Goal: Transaction & Acquisition: Purchase product/service

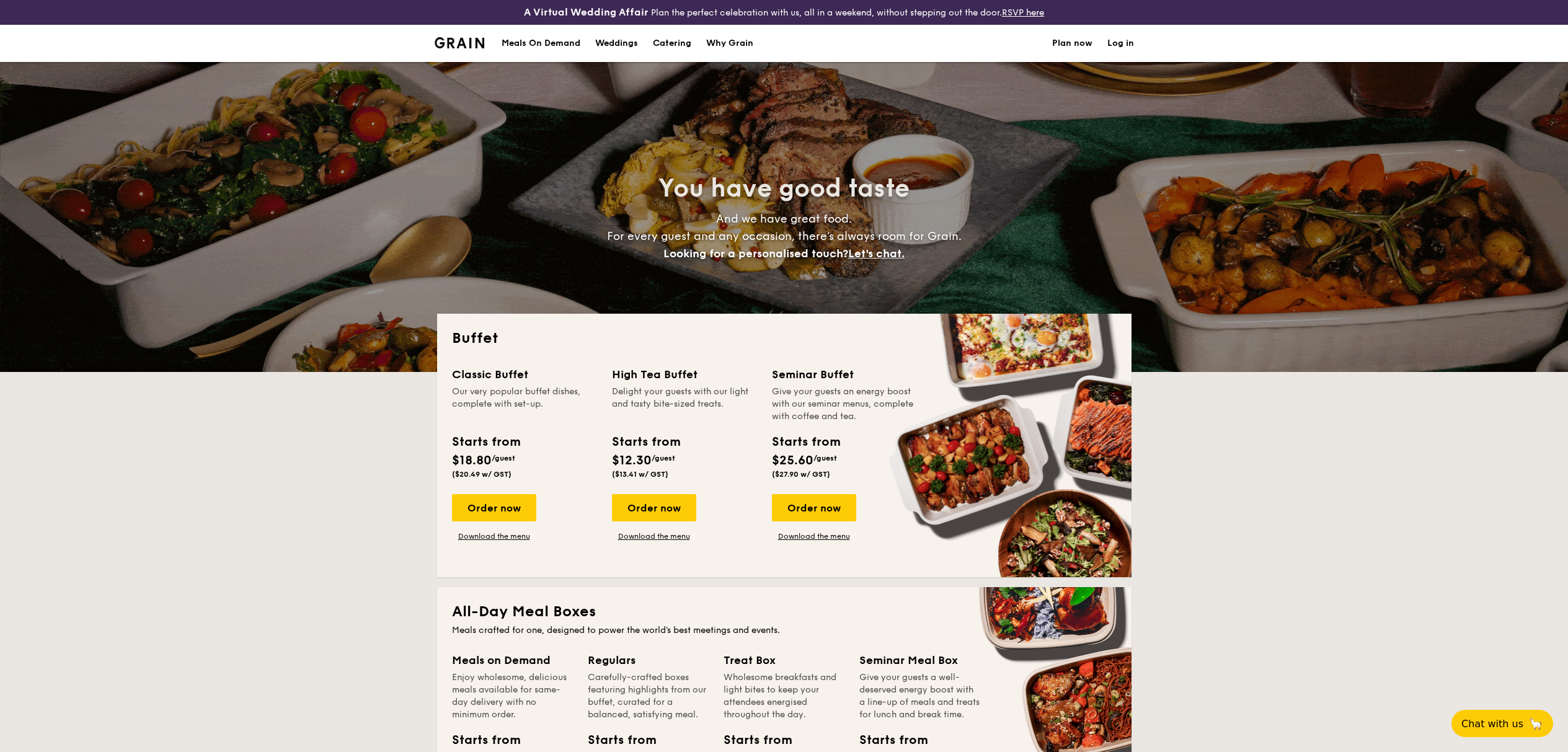
select select
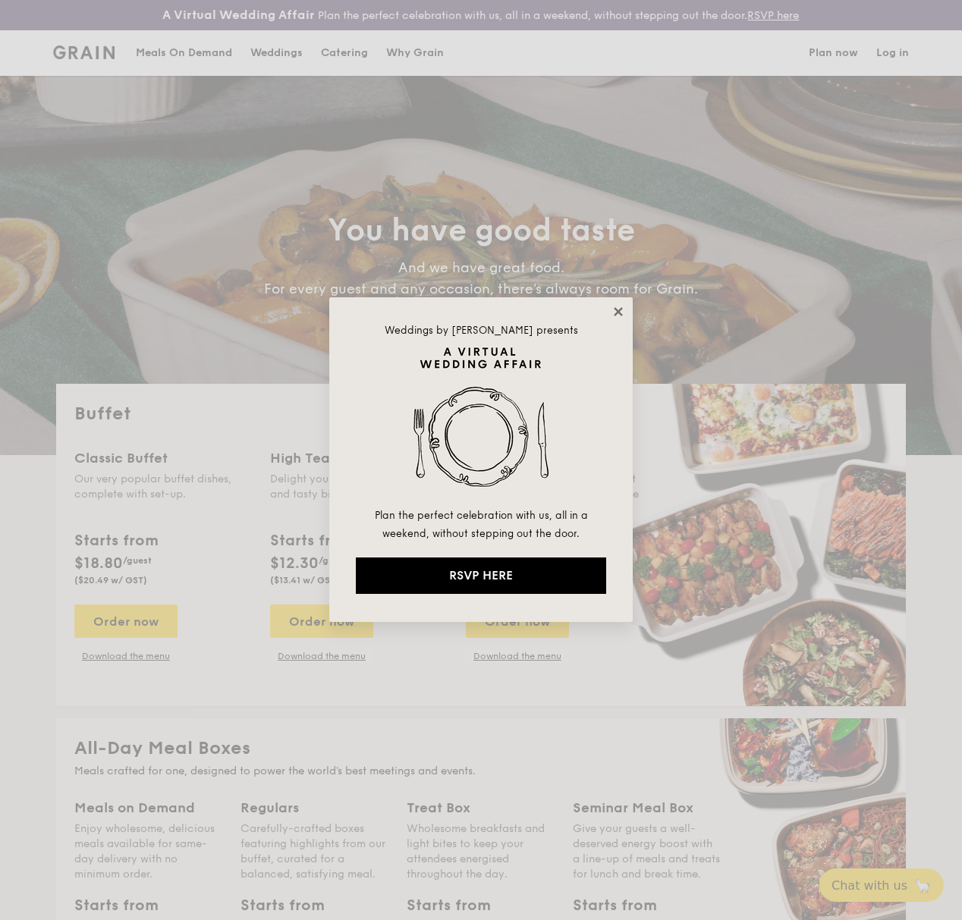
click at [619, 310] on icon at bounding box center [617, 311] width 8 height 8
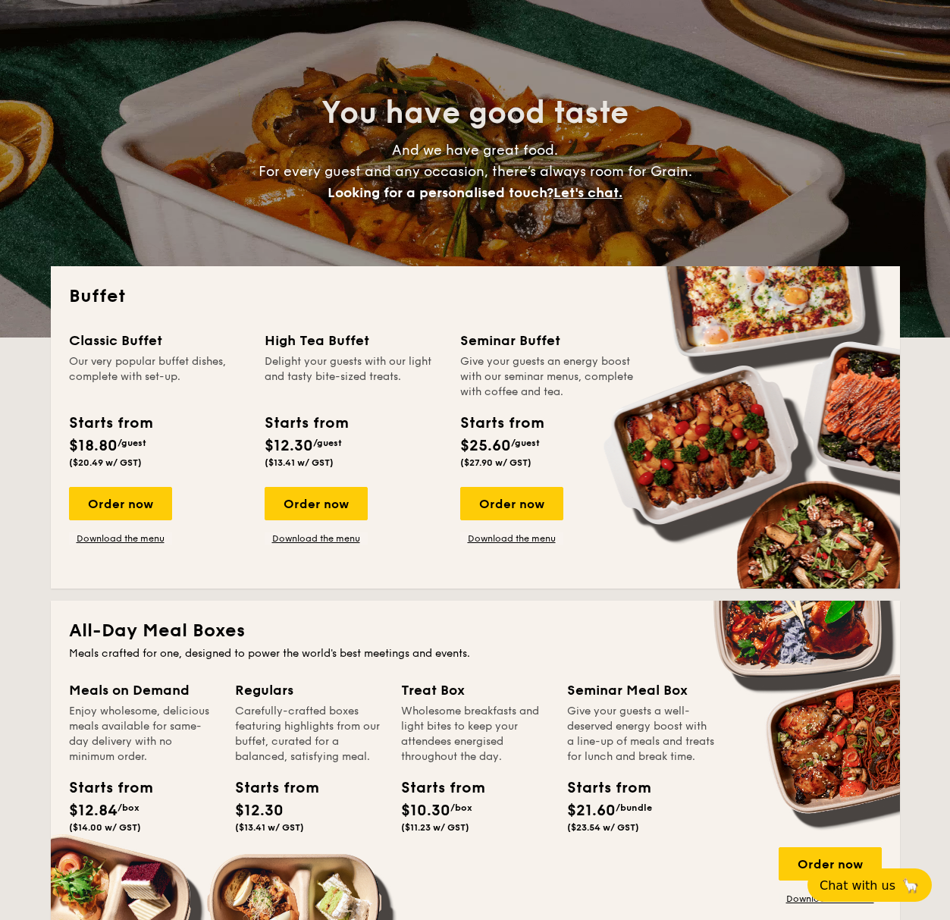
scroll to position [141, 0]
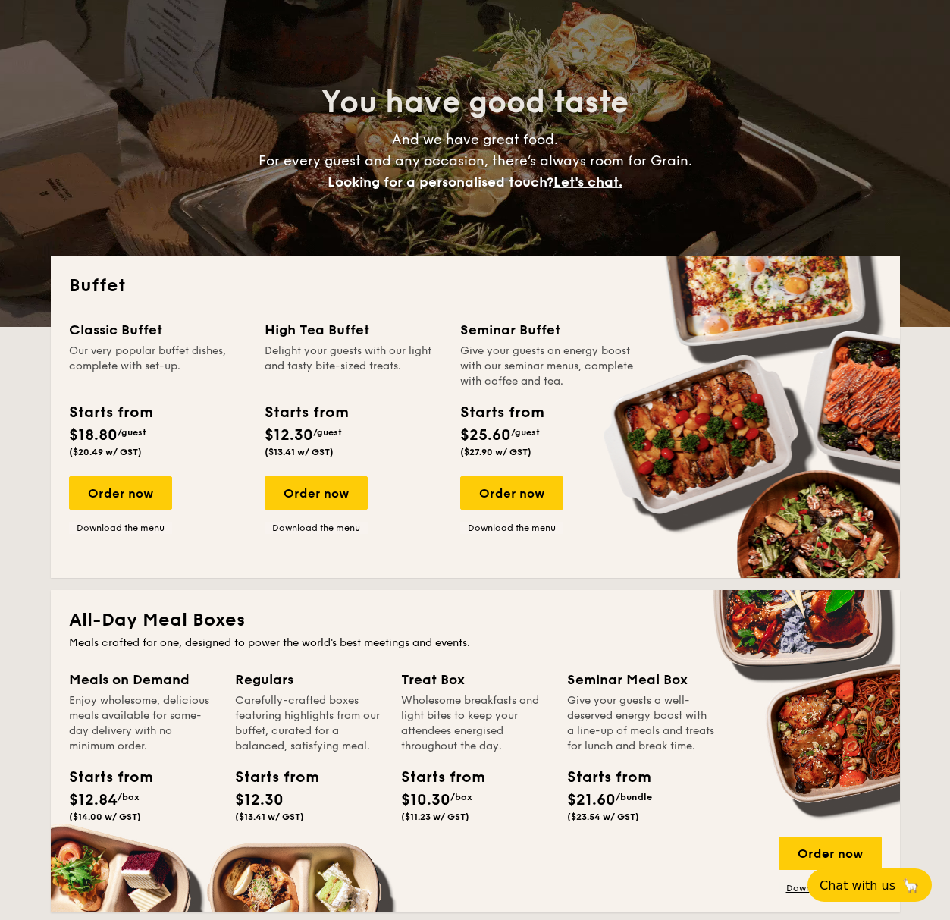
click at [511, 401] on div "Starts from" at bounding box center [501, 412] width 83 height 23
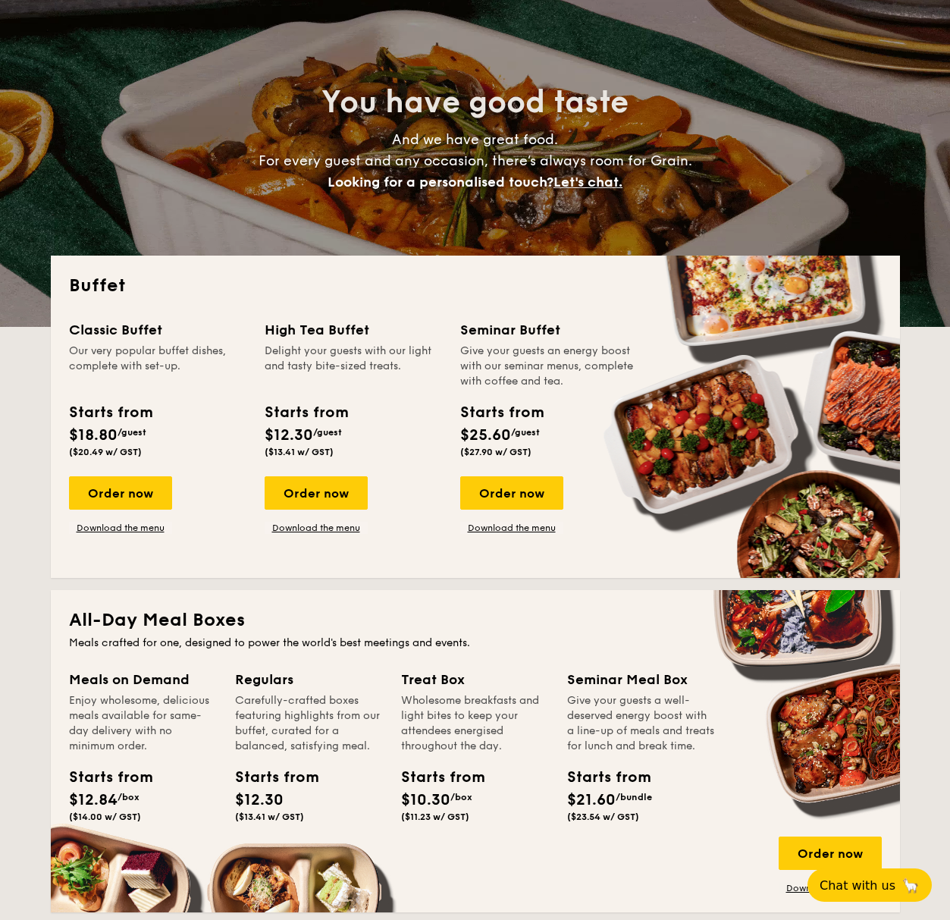
click at [507, 323] on div "Seminar Buffet" at bounding box center [548, 329] width 177 height 21
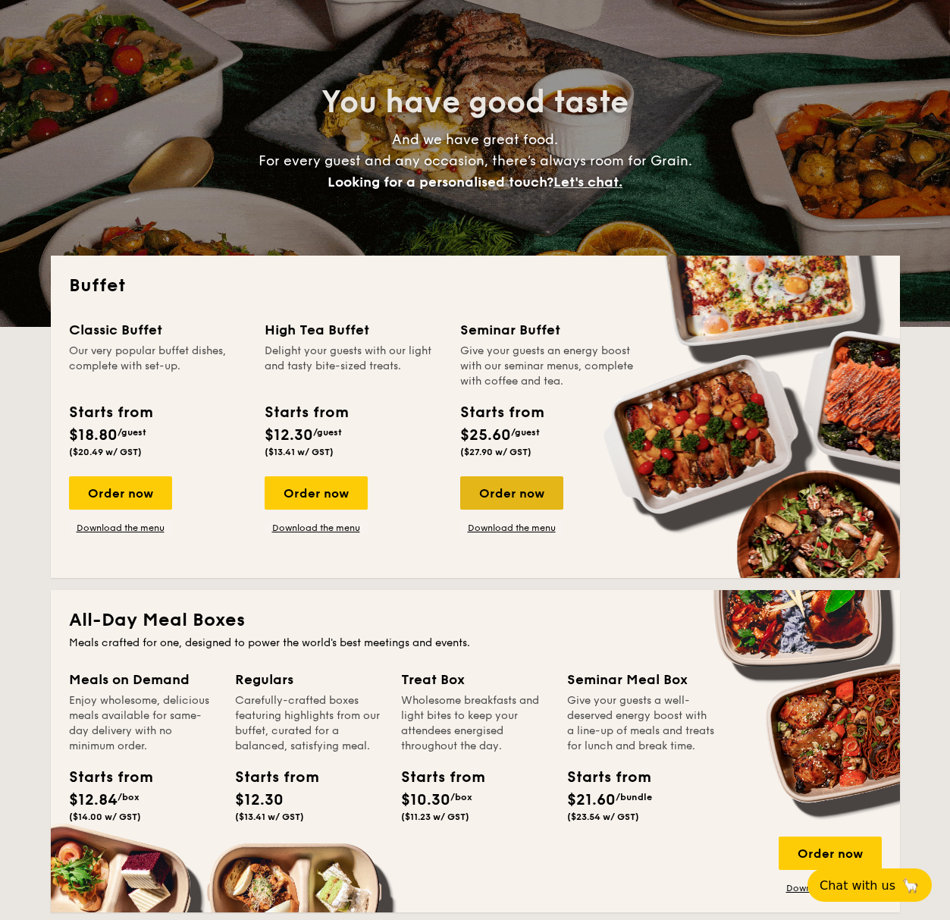
click at [512, 507] on div "Order now" at bounding box center [511, 492] width 103 height 33
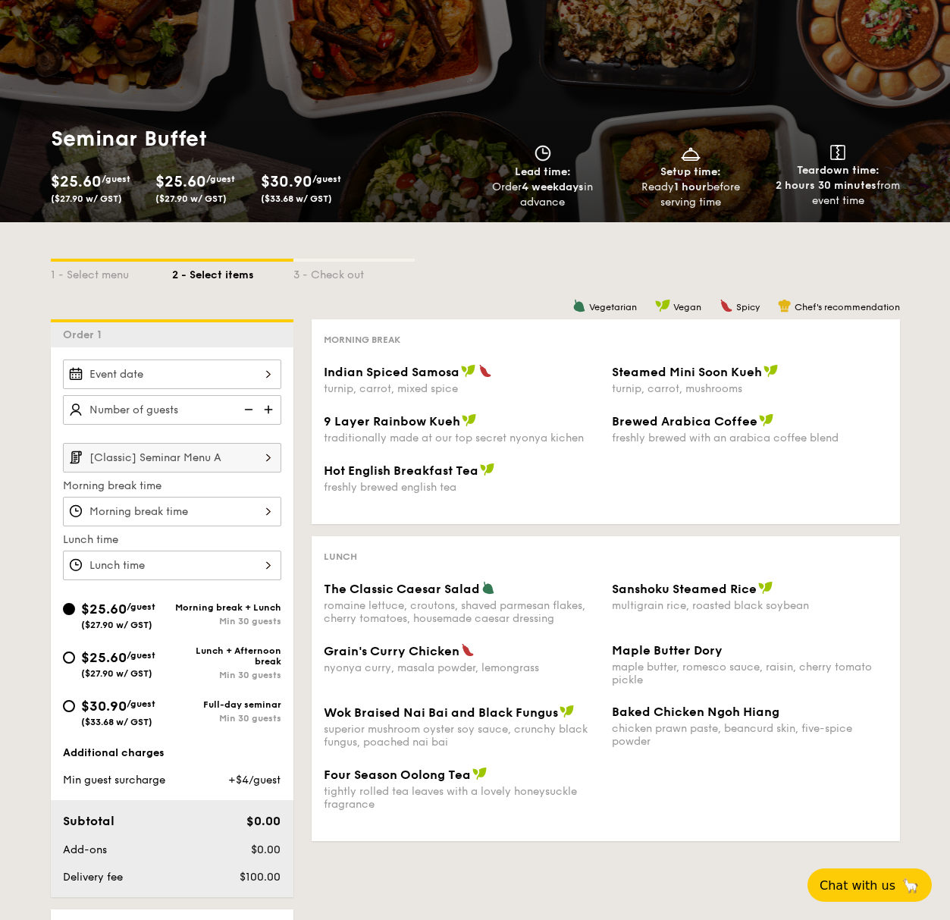
scroll to position [100, 0]
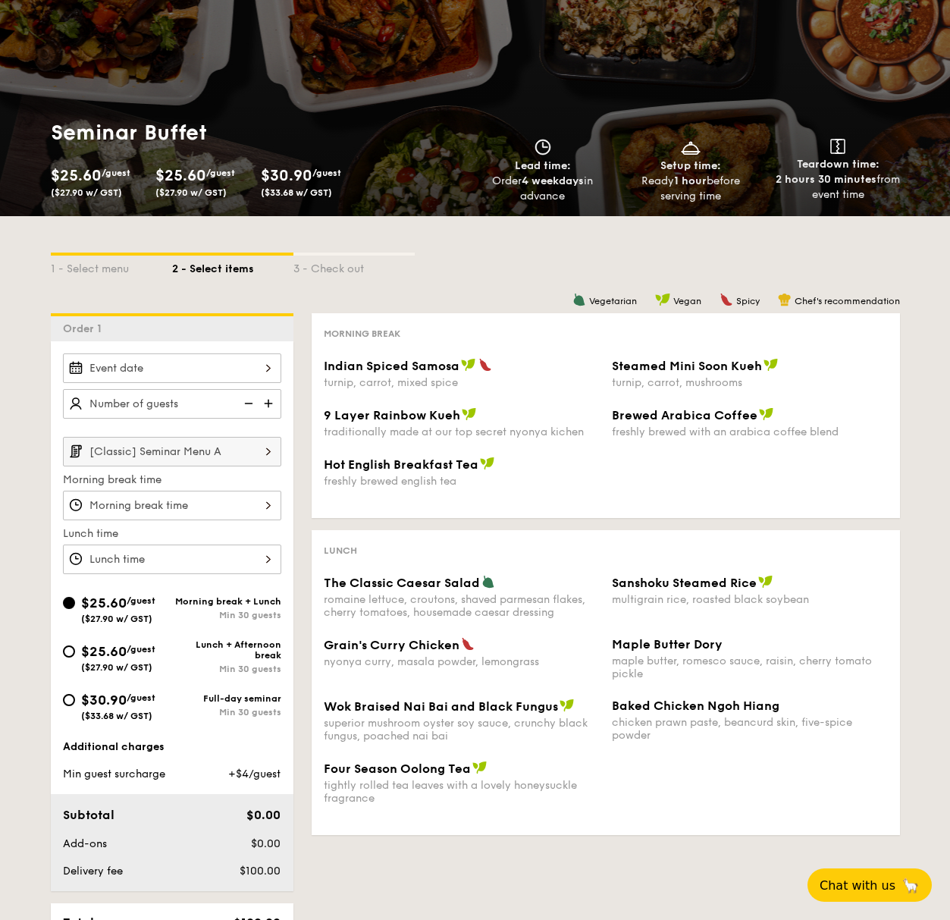
click at [194, 450] on input "[Classic] Seminar Menu A" at bounding box center [172, 452] width 218 height 30
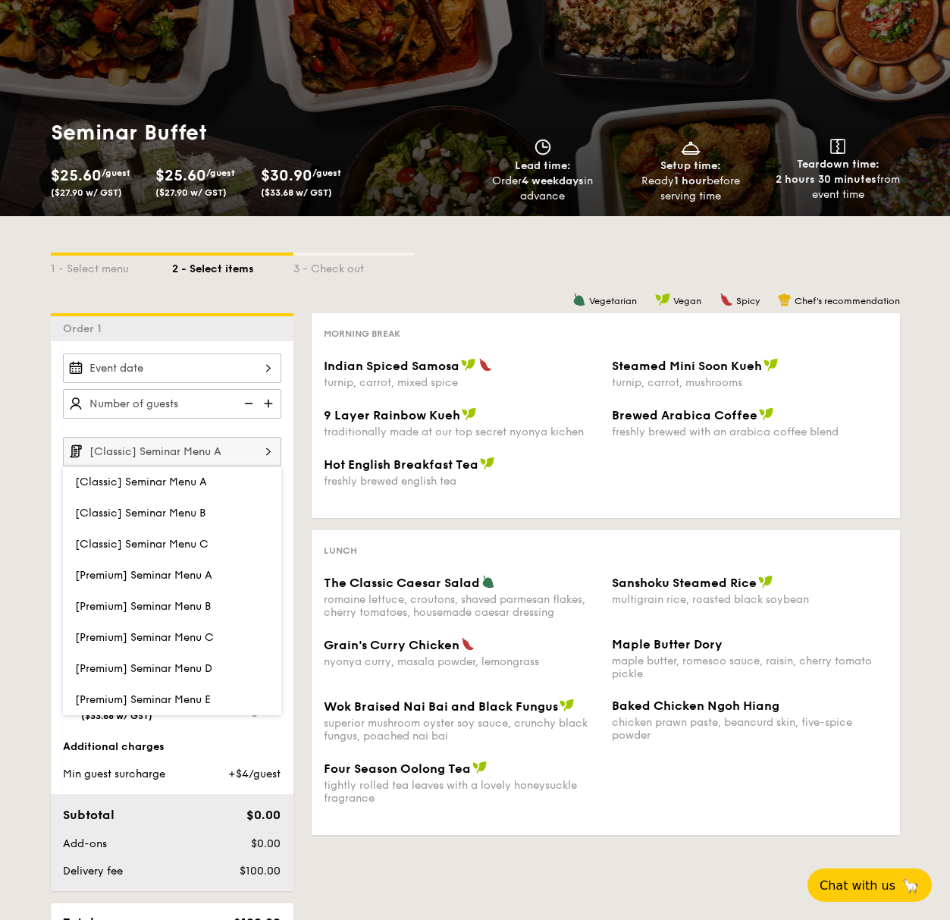
click at [458, 303] on div "Vegetarian Vegan Spicy Chef's recommendation" at bounding box center [606, 300] width 588 height 14
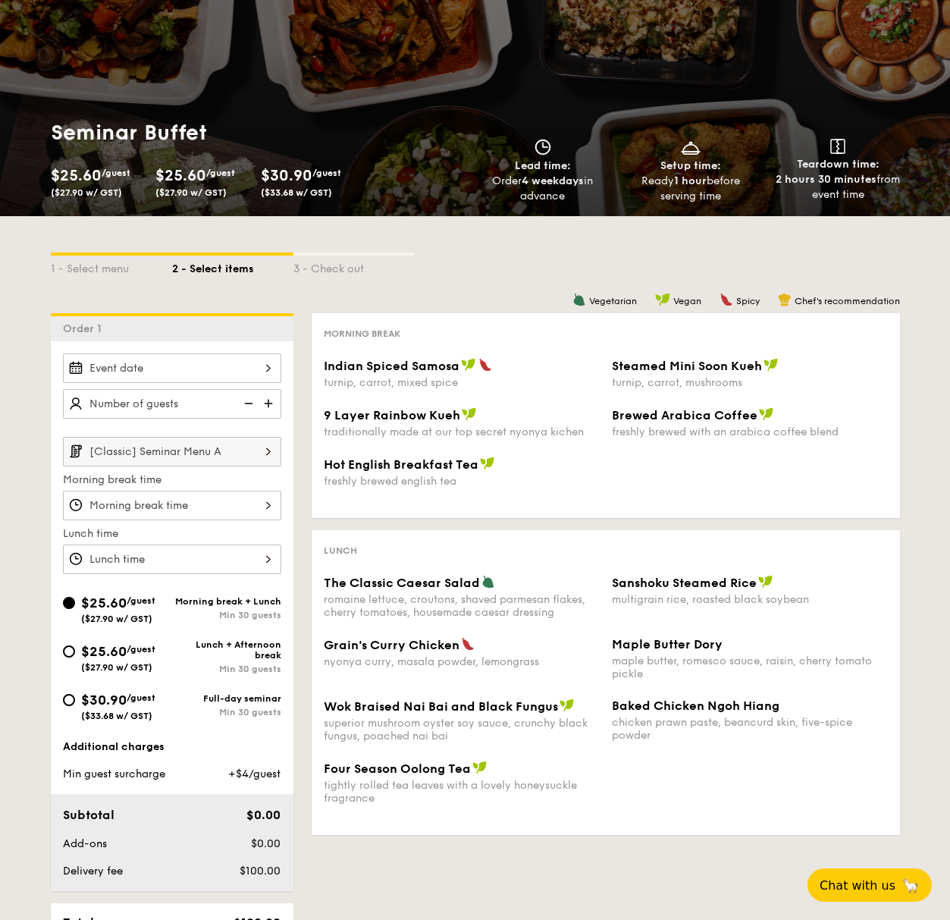
scroll to position [138, 0]
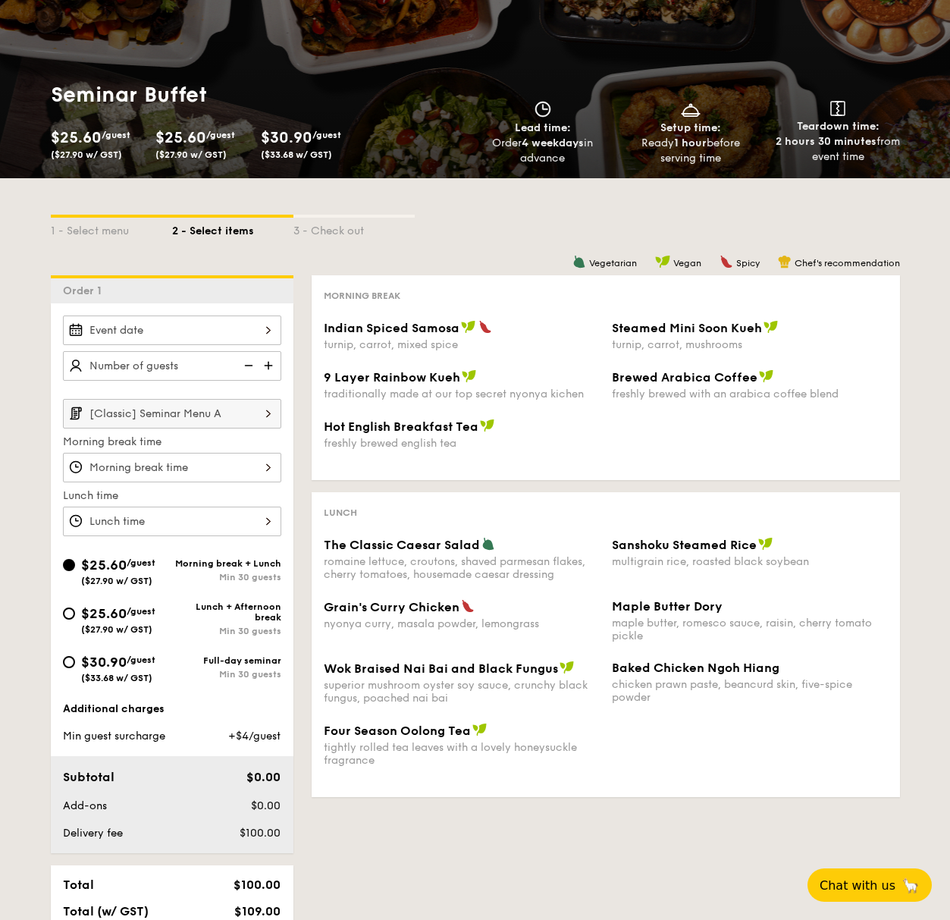
click at [238, 463] on div at bounding box center [172, 468] width 218 height 30
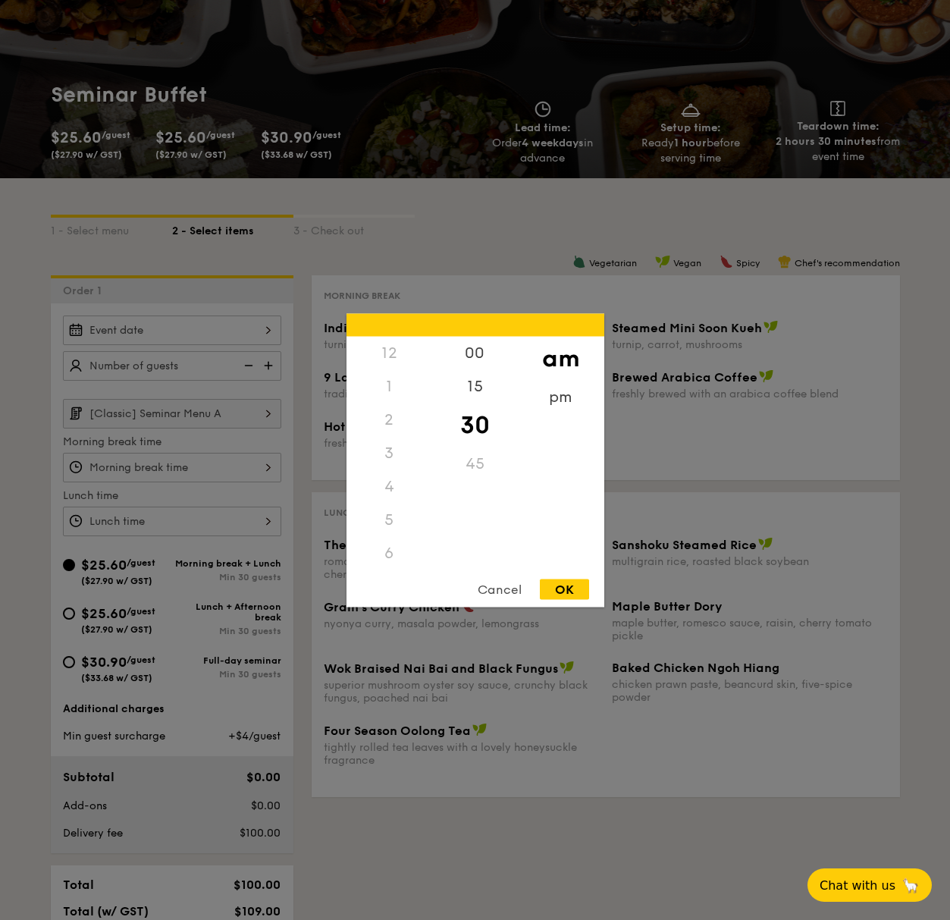
scroll to position [167, 0]
click at [469, 275] on div at bounding box center [475, 460] width 950 height 920
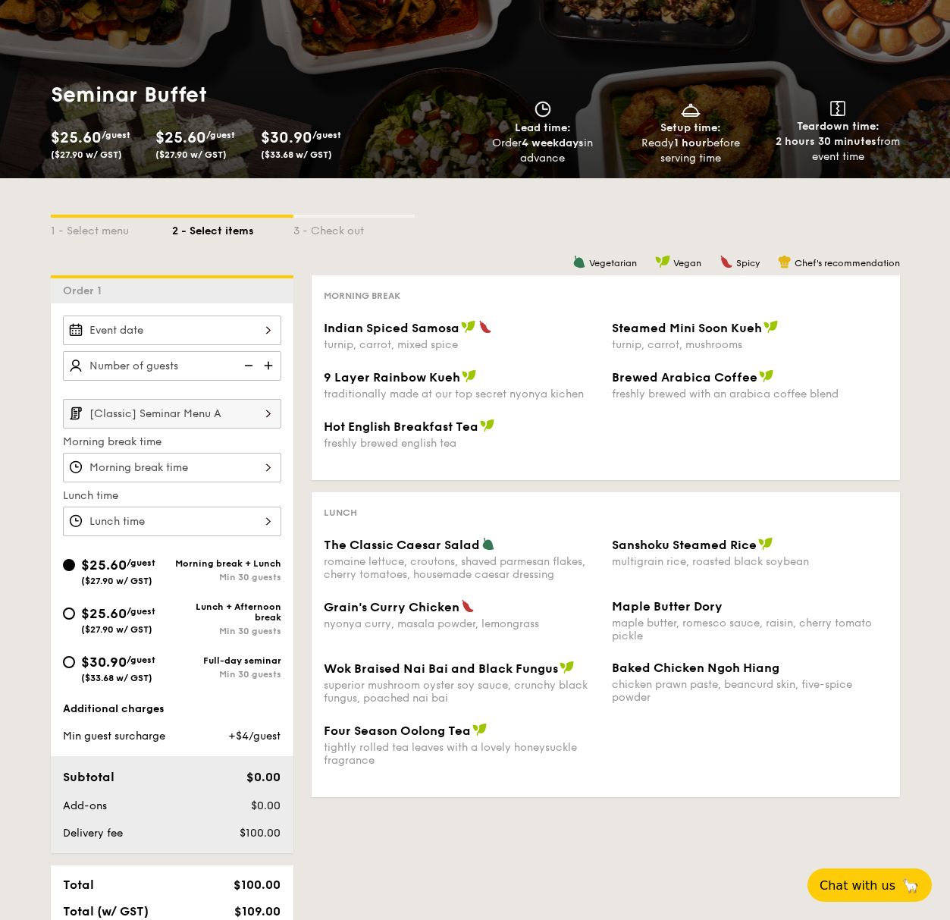
click at [94, 611] on span "$25.60" at bounding box center [103, 613] width 45 height 17
click at [75, 611] on input "$25.60 /guest ($27.90 w/ GST) Lunch + Afternoon break Min 30 guests" at bounding box center [69, 613] width 12 height 12
radio input "true"
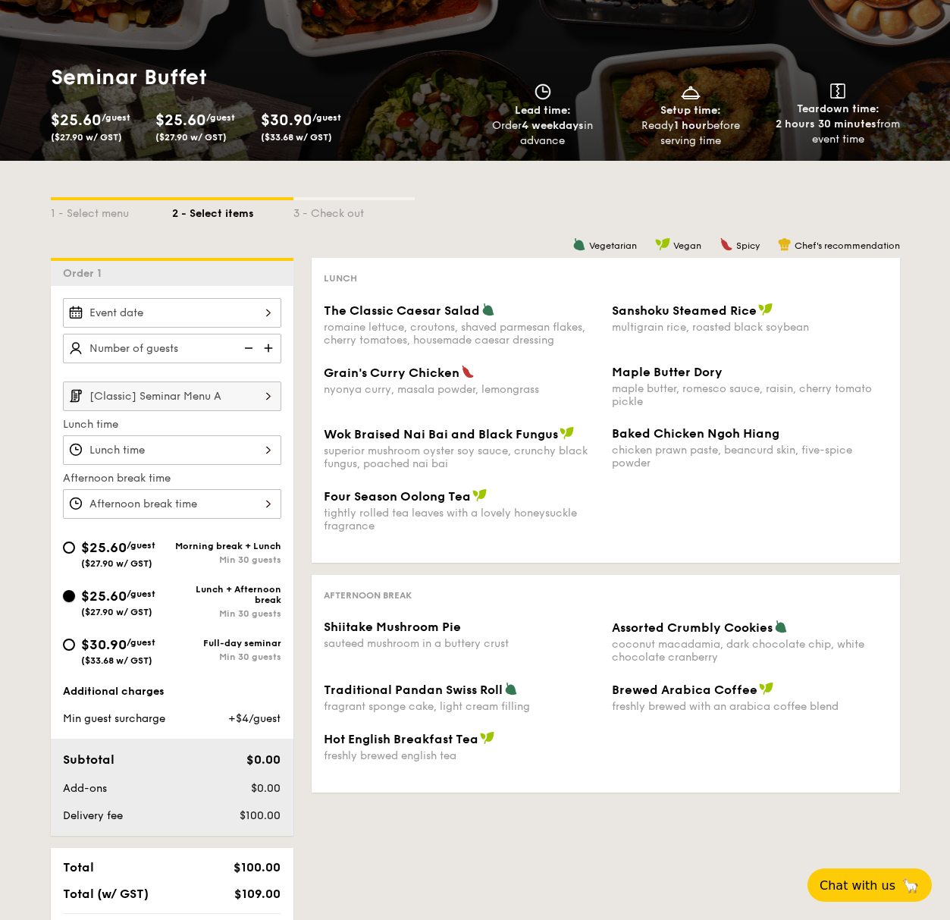
scroll to position [187, 0]
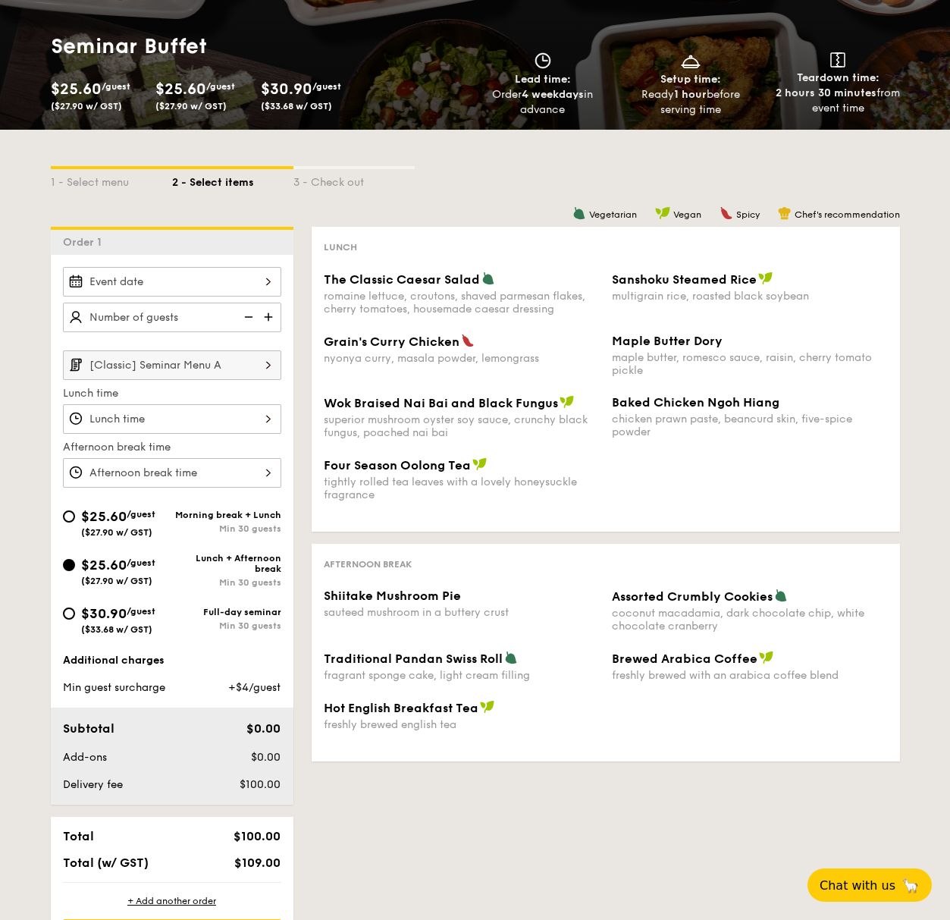
click at [253, 372] on input "[Classic] Seminar Menu A" at bounding box center [172, 365] width 218 height 30
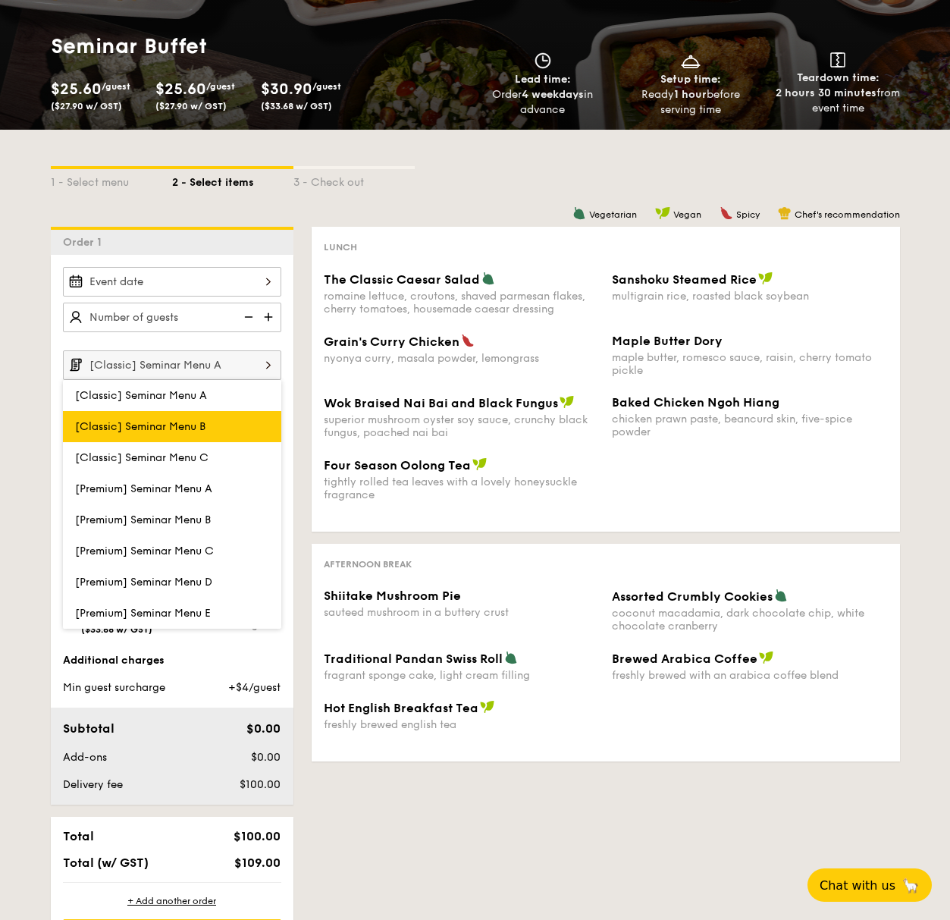
click at [238, 423] on label "[Classic] Seminar Menu B" at bounding box center [172, 426] width 218 height 31
click at [0, 0] on input "[Classic] Seminar Menu B" at bounding box center [0, 0] width 0 height 0
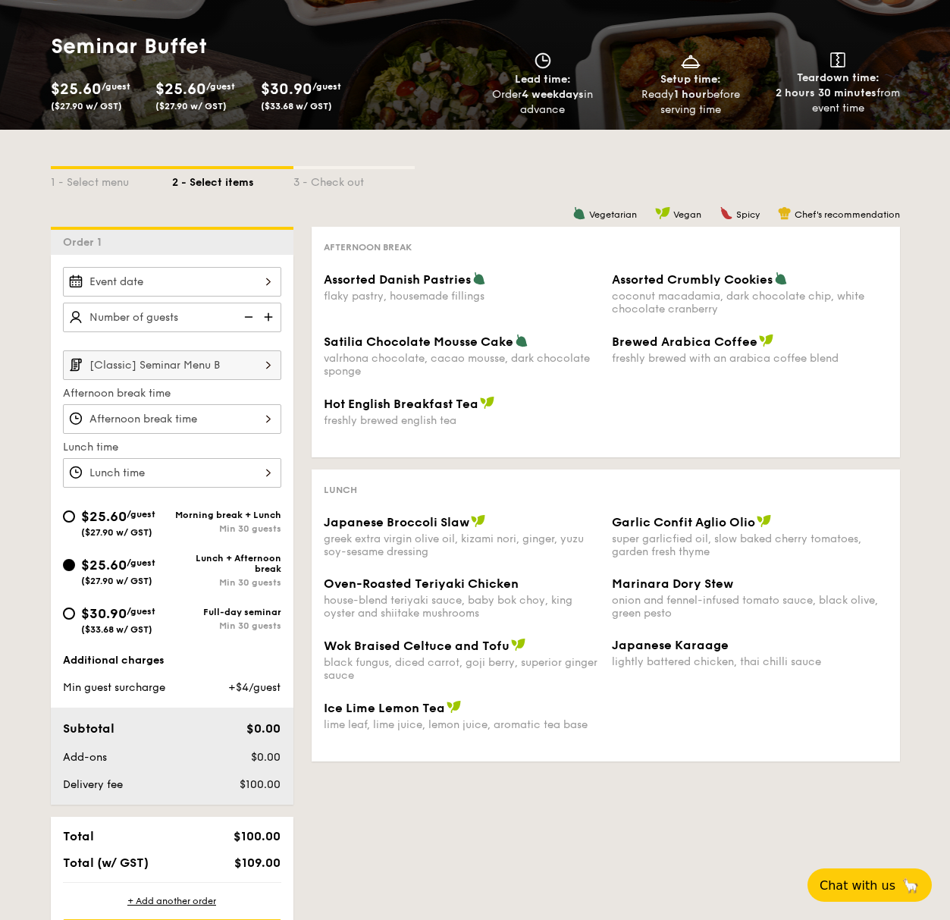
click at [251, 363] on input "[Classic] Seminar Menu B" at bounding box center [172, 365] width 218 height 30
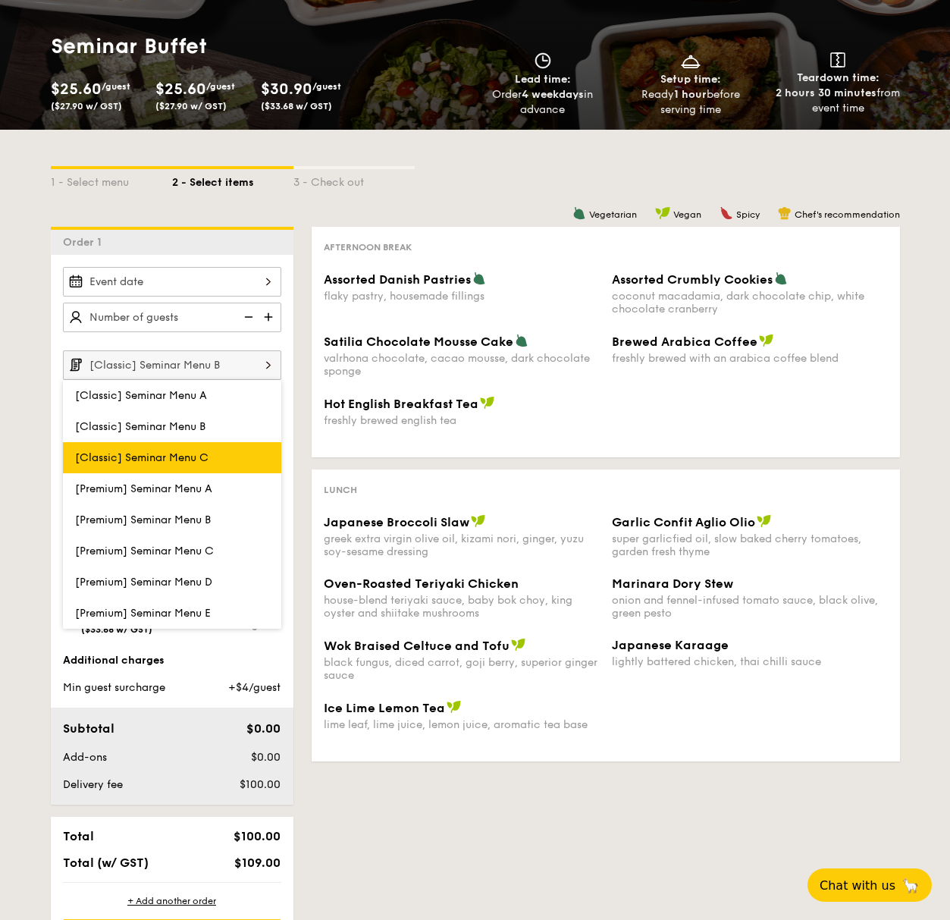
click at [222, 453] on label "[Classic] Seminar Menu C" at bounding box center [172, 457] width 218 height 31
click at [0, 0] on input "[Classic] Seminar Menu C" at bounding box center [0, 0] width 0 height 0
type input "[Classic] Seminar Menu C"
